Goal: Check status: Check status

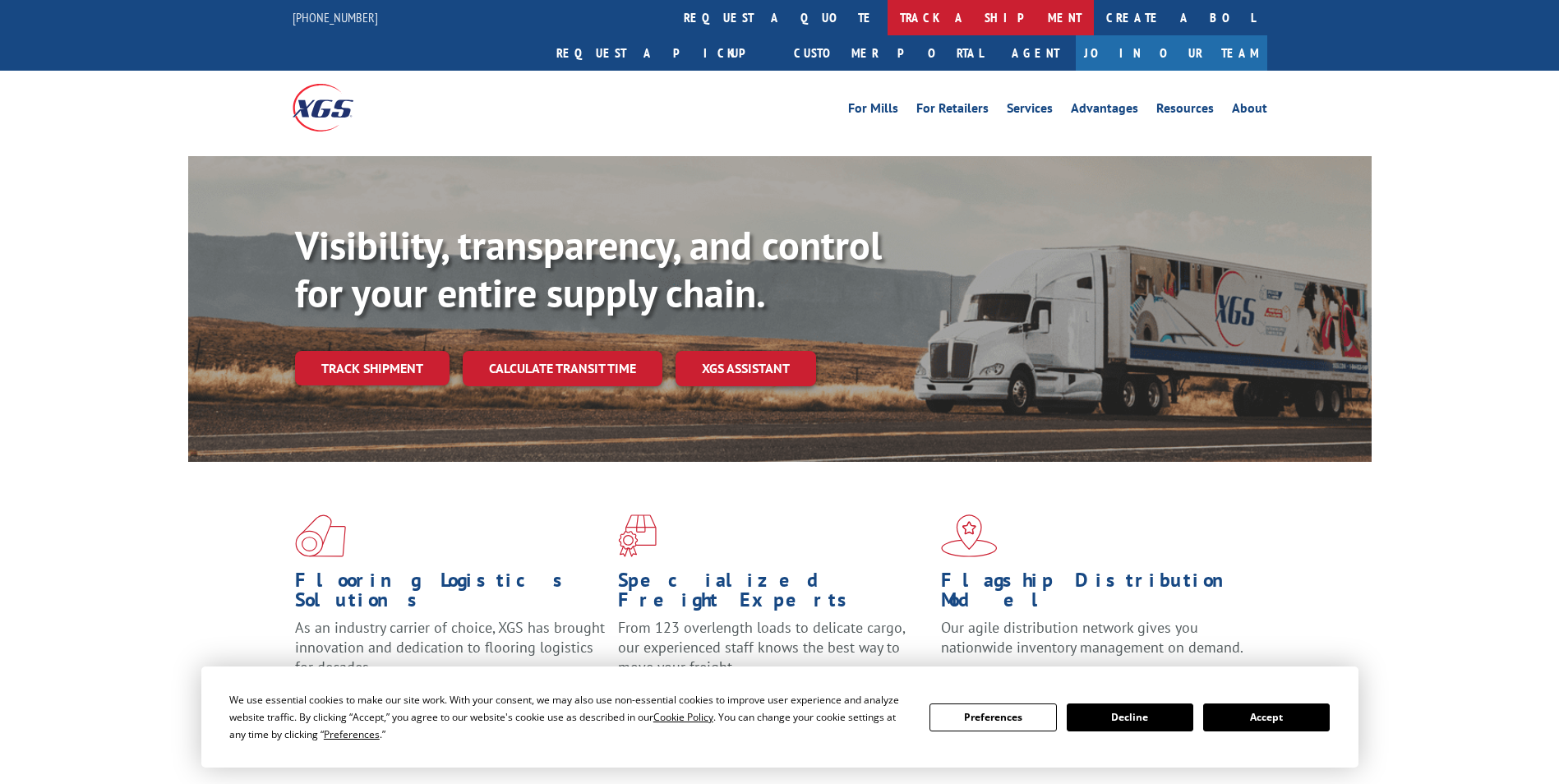
click at [888, 19] on link "track a shipment" at bounding box center [991, 17] width 206 height 36
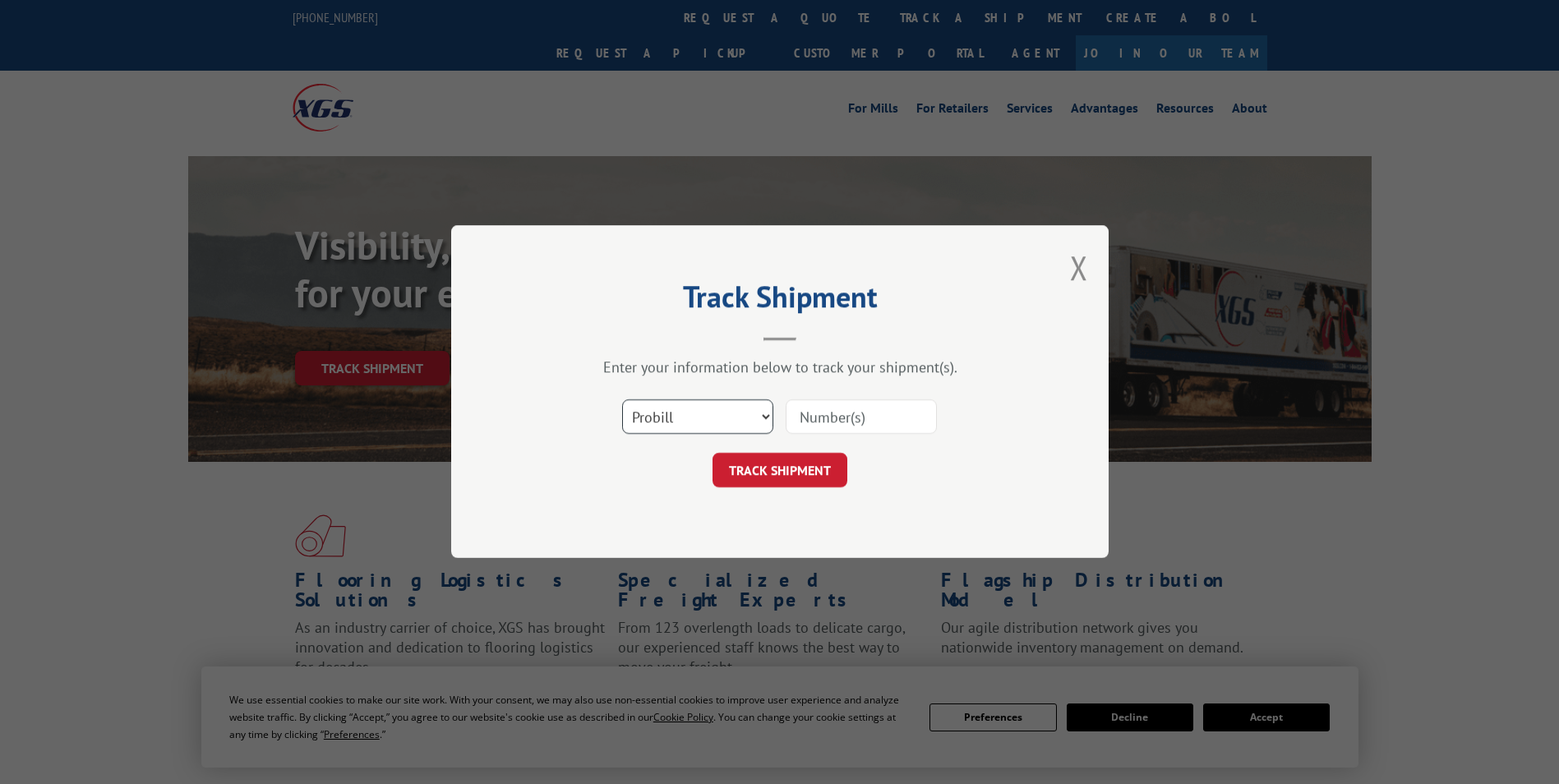
click at [727, 415] on select "Select category... Probill BOL PO" at bounding box center [698, 418] width 152 height 35
select select "bol"
click at [623, 401] on select "Select category... Probill BOL PO" at bounding box center [698, 418] width 152 height 35
click at [829, 419] on input at bounding box center [862, 418] width 152 height 35
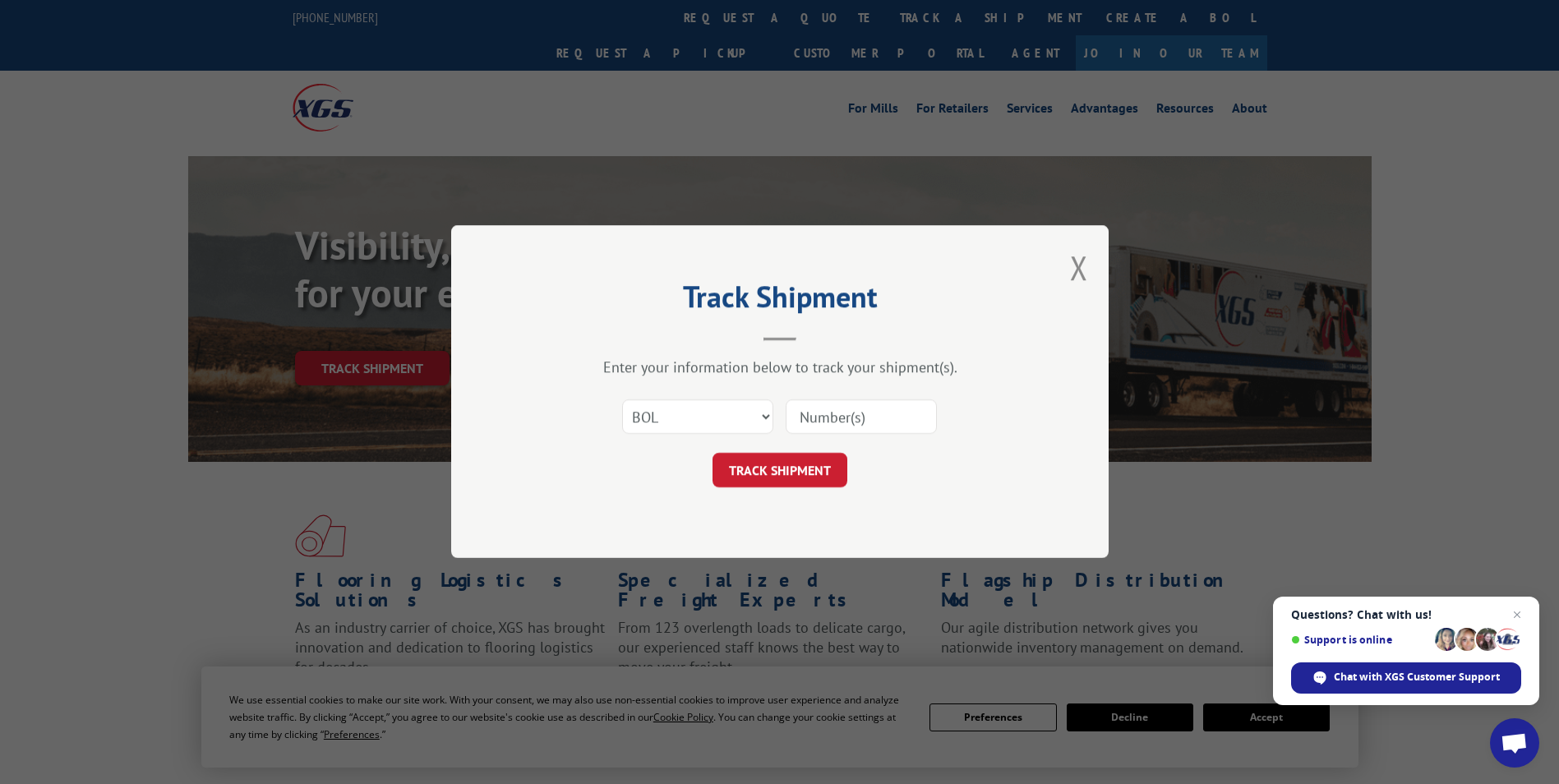
paste input "5992087"
type input "5992087"
click at [798, 467] on button "TRACK SHIPMENT" at bounding box center [780, 471] width 135 height 35
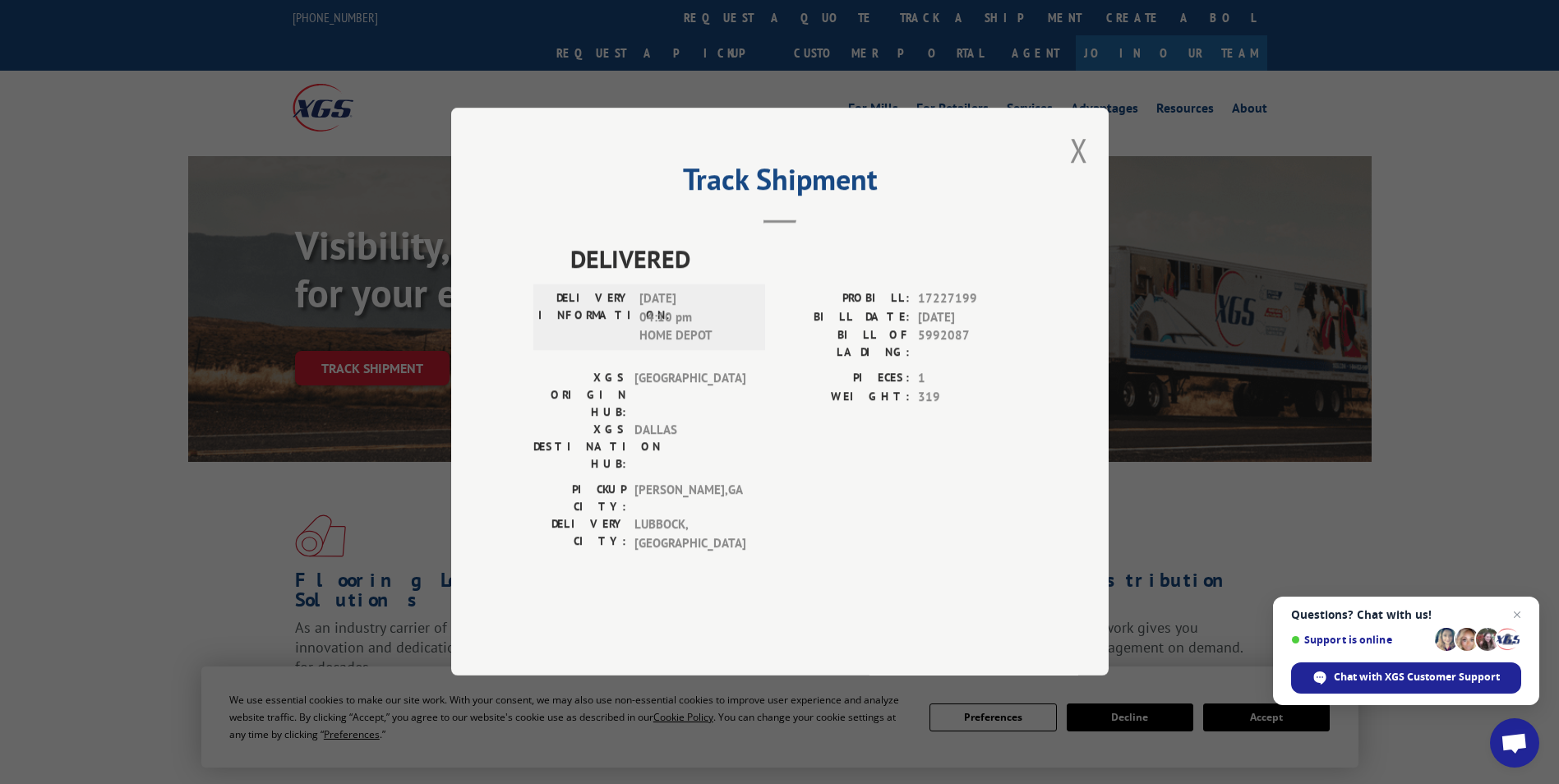
drag, startPoint x: 252, startPoint y: 340, endPoint x: 234, endPoint y: 321, distance: 26.2
click at [251, 338] on div "Track Shipment DELIVERED DELIVERY INFORMATION: [DATE] 04:10 pm HOME DEPOT PROBI…" at bounding box center [780, 392] width 1559 height 784
